Goal: Task Accomplishment & Management: Use online tool/utility

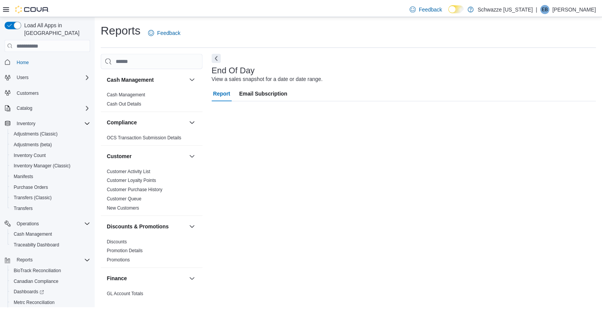
scroll to position [38, 0]
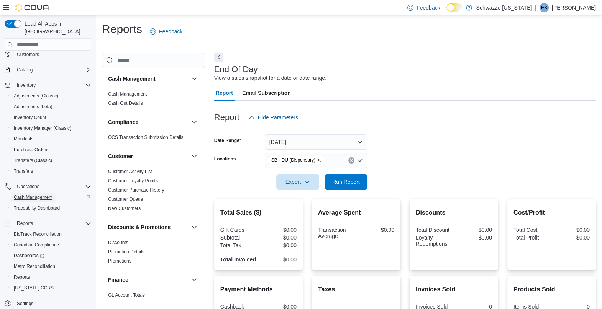
click at [39, 194] on span "Cash Management" at bounding box center [33, 197] width 39 height 6
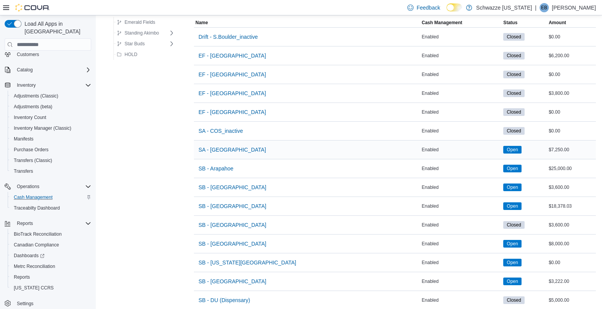
scroll to position [79, 0]
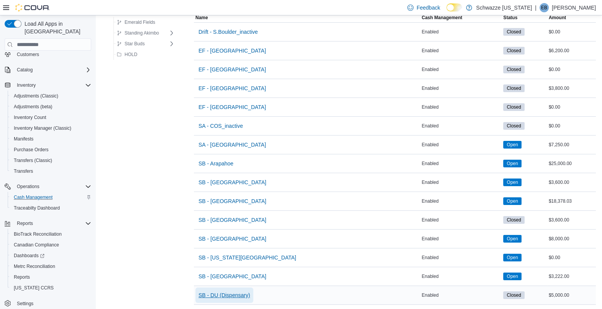
click at [241, 292] on span "SB - DU (Dispensary)" at bounding box center [225, 295] width 52 height 8
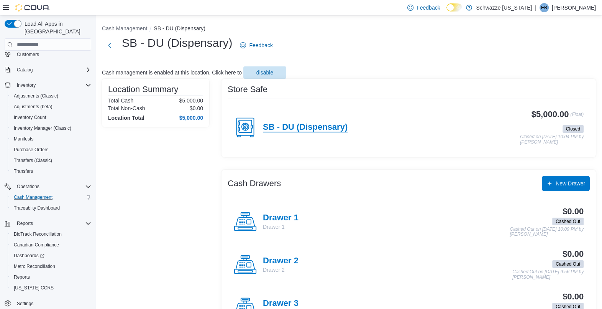
click at [332, 124] on h4 "SB - DU (Dispensary)" at bounding box center [305, 127] width 85 height 10
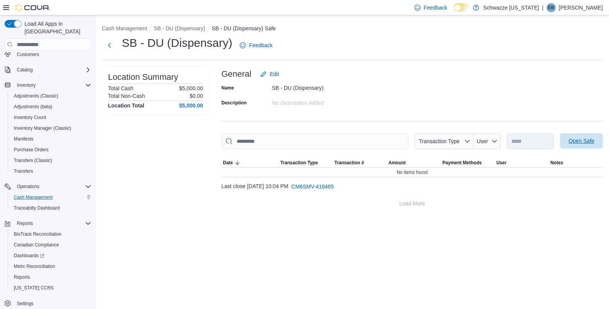
click at [588, 135] on span "Open Safe" at bounding box center [582, 140] width 34 height 15
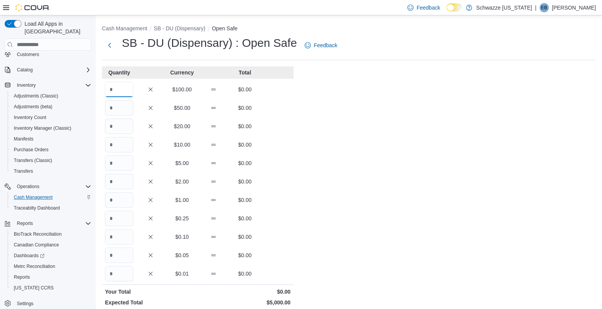
click at [115, 84] on input "Quantity" at bounding box center [119, 89] width 28 height 15
type input "**"
click at [209, 164] on div "$5.00 $0.00" at bounding box center [198, 162] width 192 height 15
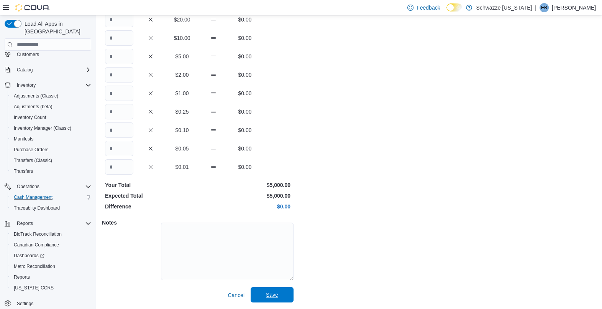
click at [282, 292] on span "Save" at bounding box center [272, 294] width 34 height 15
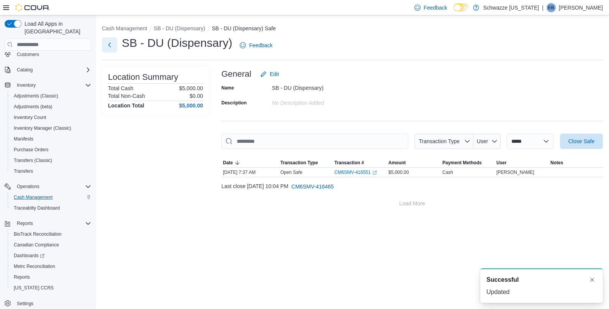
click at [115, 49] on button "Next" at bounding box center [109, 44] width 15 height 15
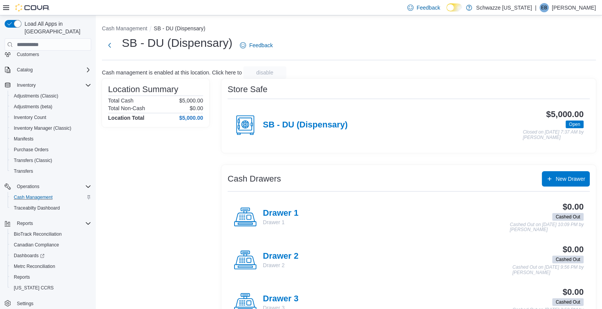
scroll to position [69, 0]
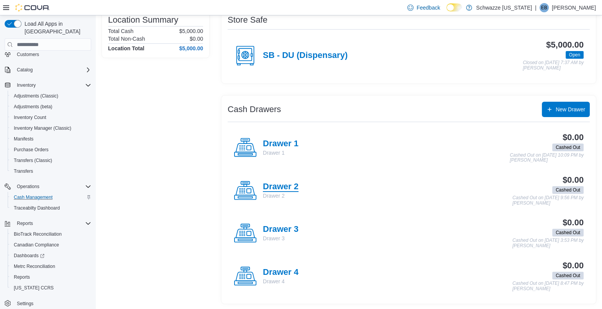
click at [280, 182] on h4 "Drawer 2" at bounding box center [281, 187] width 36 height 10
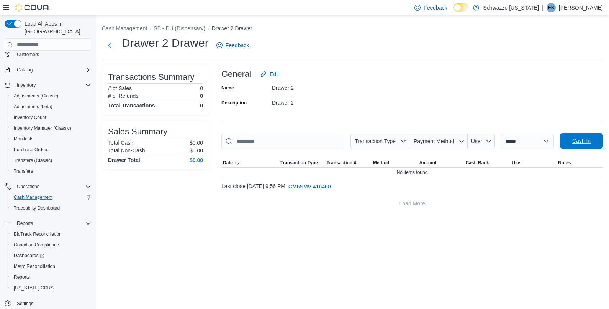
click at [579, 140] on span "Cash In" at bounding box center [582, 141] width 18 height 8
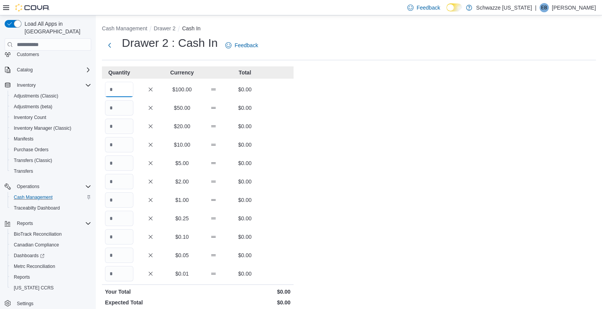
click at [122, 95] on input "Quantity" at bounding box center [119, 89] width 28 height 15
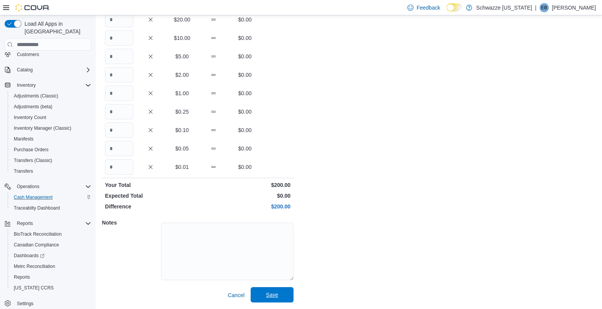
type input "*"
click at [258, 296] on span "Save" at bounding box center [272, 294] width 34 height 15
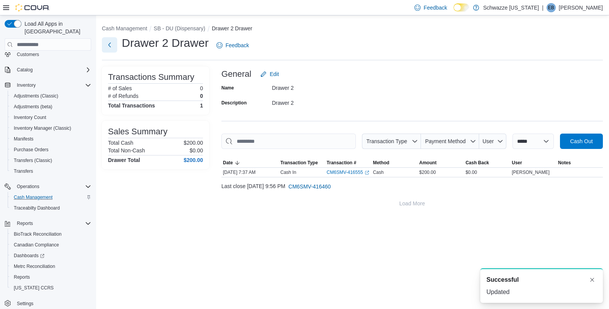
click at [108, 42] on button "Next" at bounding box center [109, 44] width 15 height 15
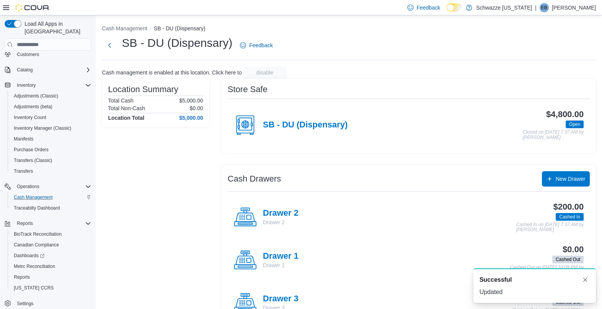
scroll to position [69, 0]
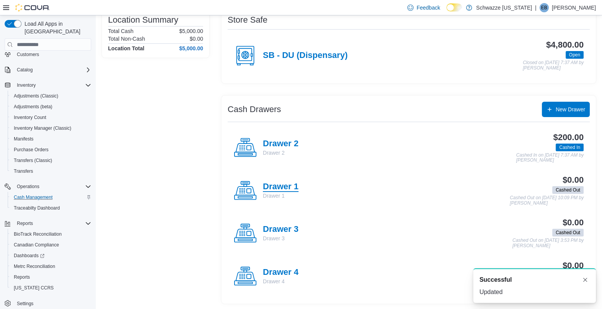
click at [280, 187] on h4 "Drawer 1" at bounding box center [281, 187] width 36 height 10
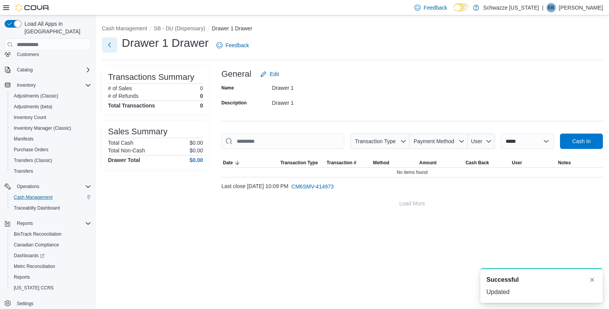
click at [114, 46] on button "Next" at bounding box center [109, 44] width 15 height 15
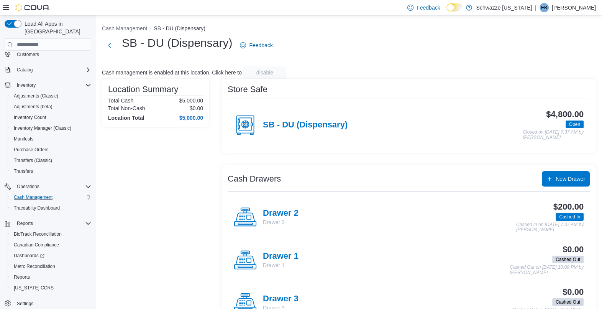
scroll to position [69, 0]
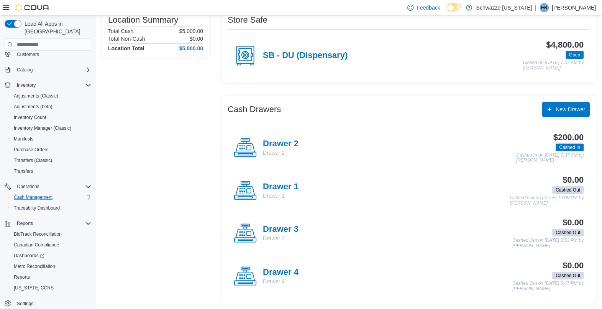
click at [282, 235] on p "Drawer 3" at bounding box center [281, 238] width 36 height 8
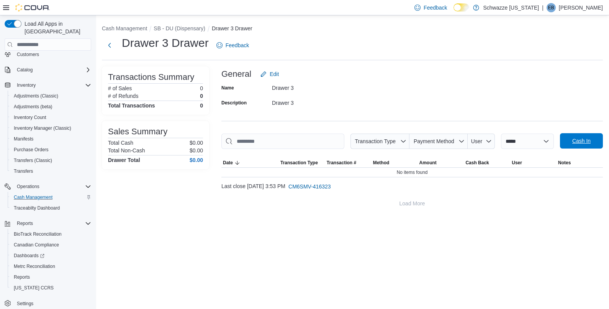
click at [587, 142] on span "Cash In" at bounding box center [582, 141] width 18 height 8
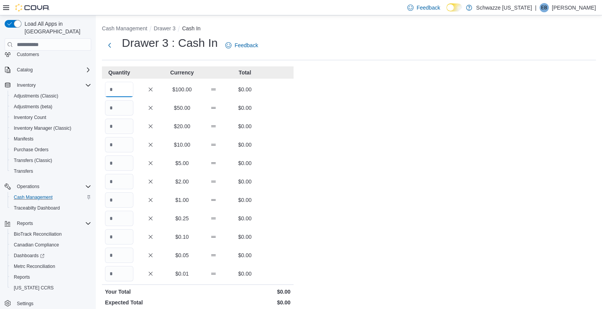
click at [113, 85] on input "Quantity" at bounding box center [119, 89] width 28 height 15
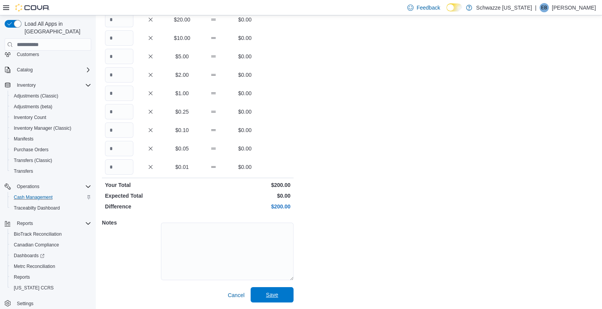
type input "*"
click at [274, 288] on span "Save" at bounding box center [272, 294] width 34 height 15
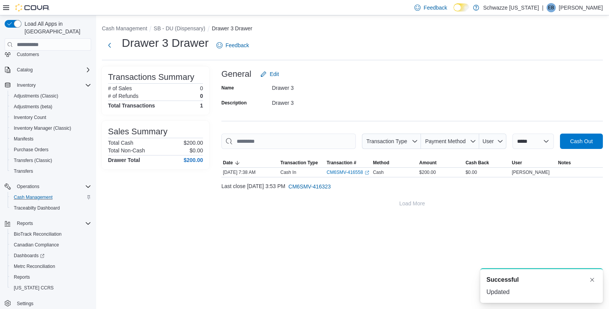
click at [120, 44] on div "Drawer 3 Drawer Feedback" at bounding box center [177, 45] width 150 height 20
click at [113, 46] on button "Next" at bounding box center [109, 44] width 15 height 15
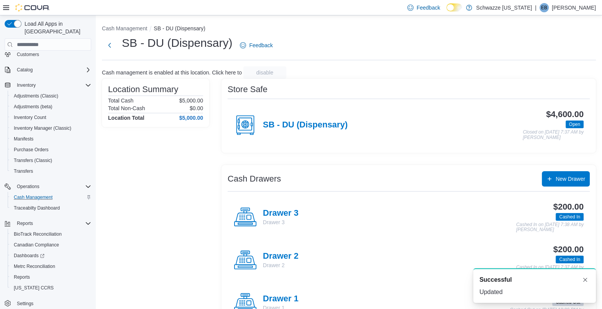
scroll to position [69, 0]
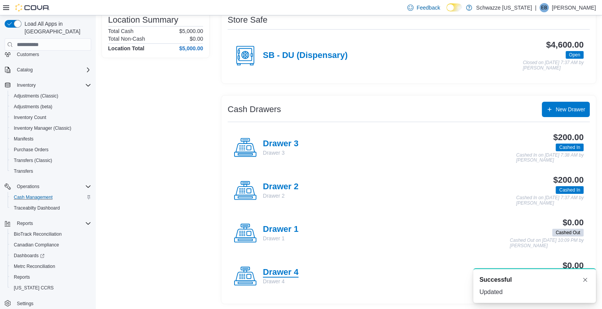
click at [289, 269] on h4 "Drawer 4" at bounding box center [281, 272] width 36 height 10
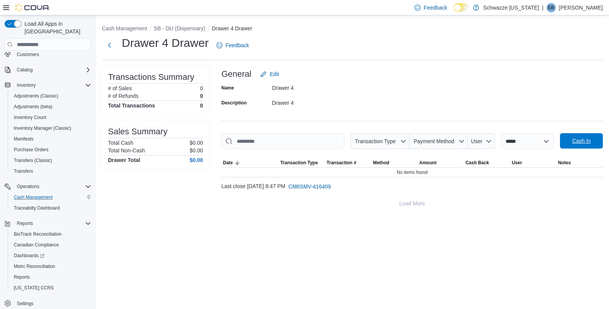
click at [577, 146] on span "Cash In" at bounding box center [582, 140] width 34 height 15
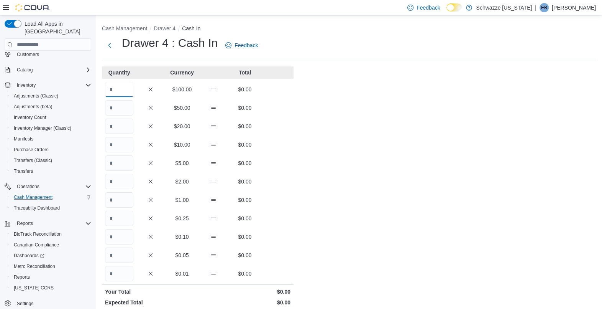
click at [115, 91] on input "Quantity" at bounding box center [119, 89] width 28 height 15
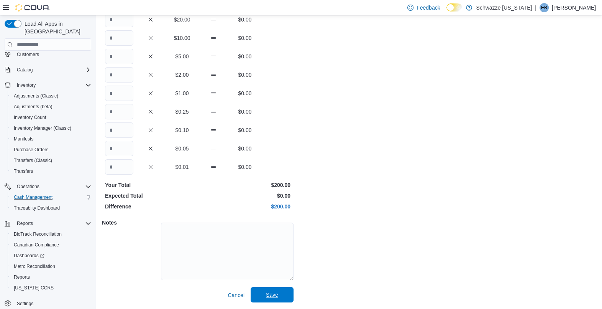
type input "*"
click at [278, 294] on span "Save" at bounding box center [272, 294] width 34 height 15
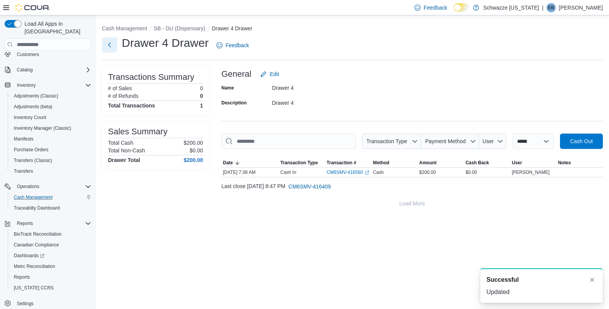
click at [114, 48] on button "Next" at bounding box center [109, 44] width 15 height 15
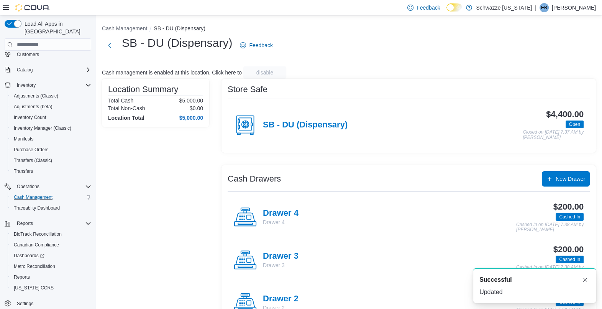
scroll to position [69, 0]
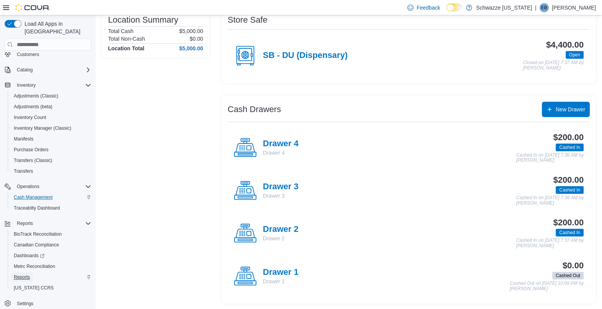
click at [25, 274] on span "Reports" at bounding box center [22, 277] width 16 height 6
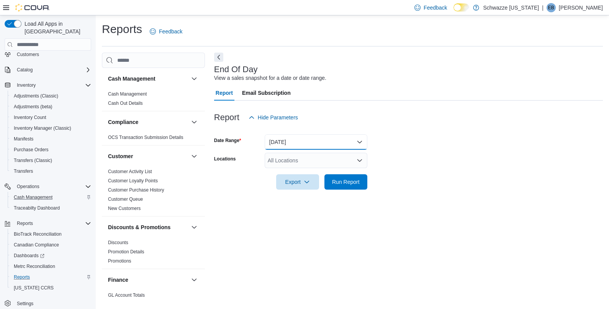
click at [279, 145] on button "[DATE]" at bounding box center [316, 141] width 103 height 15
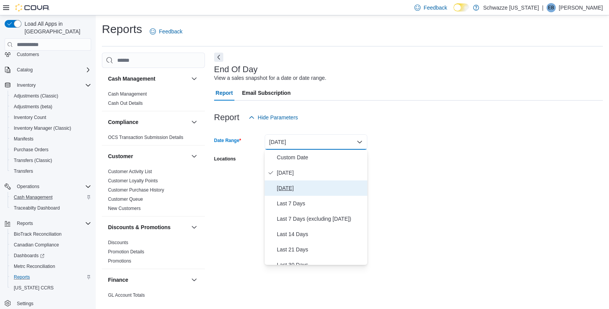
click at [296, 188] on span "[DATE]" at bounding box center [320, 187] width 87 height 9
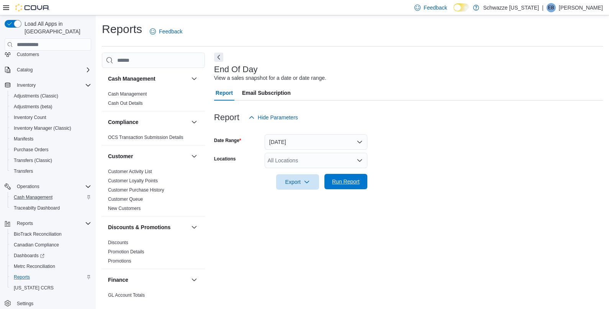
click at [337, 180] on span "Run Report" at bounding box center [346, 181] width 28 height 8
click at [320, 164] on div "All Locations" at bounding box center [316, 160] width 103 height 15
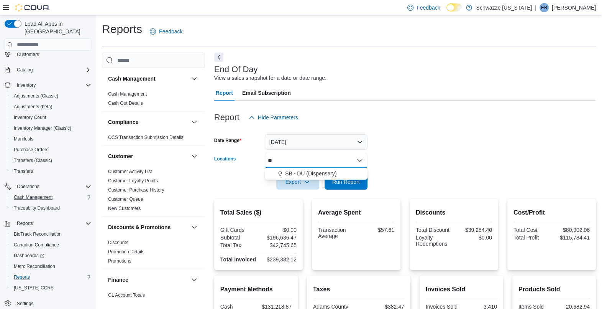
type input "**"
click at [313, 172] on span "SB - DU (Dispensary)" at bounding box center [311, 173] width 52 height 8
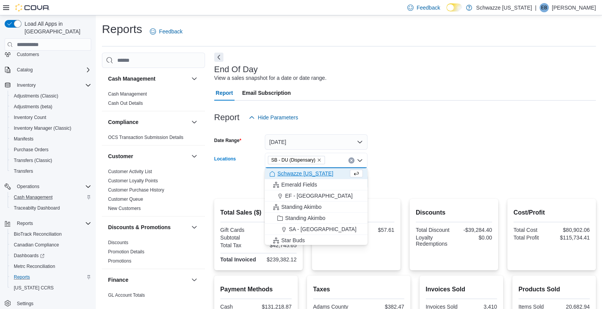
click at [399, 156] on form "Date Range [DATE] Locations SB - DU (Dispensary) Combo box. Selected. SB - DU (…" at bounding box center [405, 157] width 382 height 64
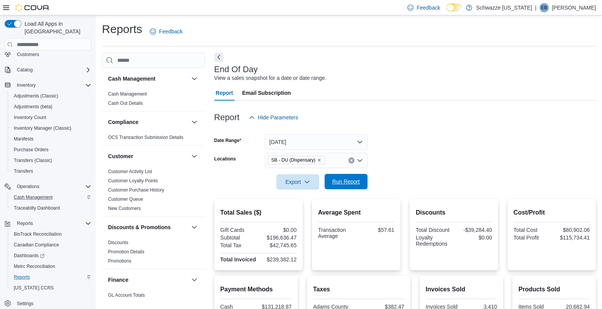
click at [353, 178] on span "Run Report" at bounding box center [346, 181] width 34 height 15
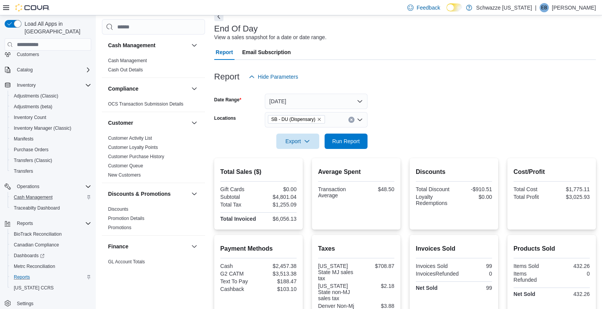
scroll to position [40, 0]
